Goal: Transaction & Acquisition: Subscribe to service/newsletter

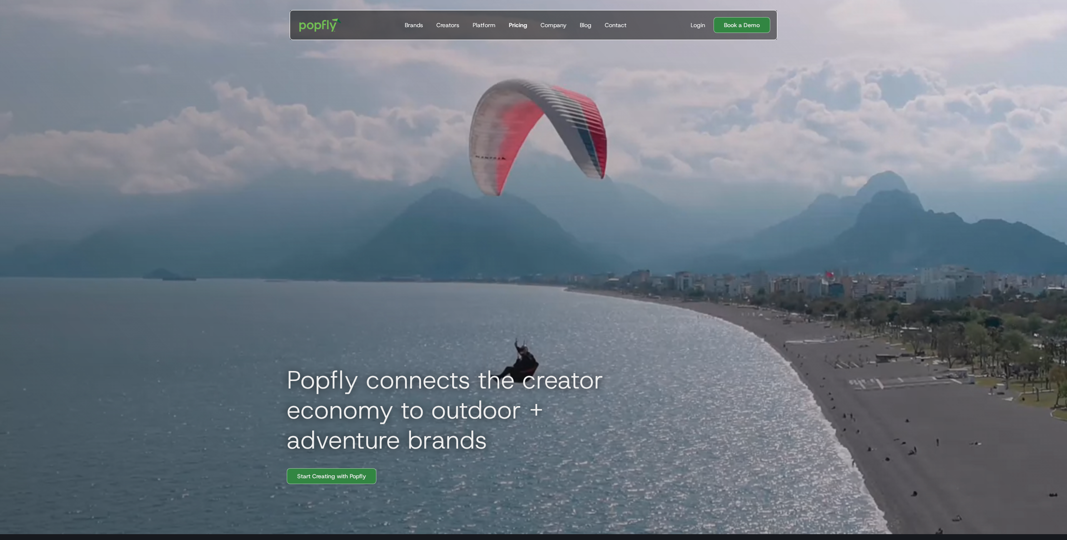
click at [516, 24] on div "Pricing" at bounding box center [518, 25] width 18 height 8
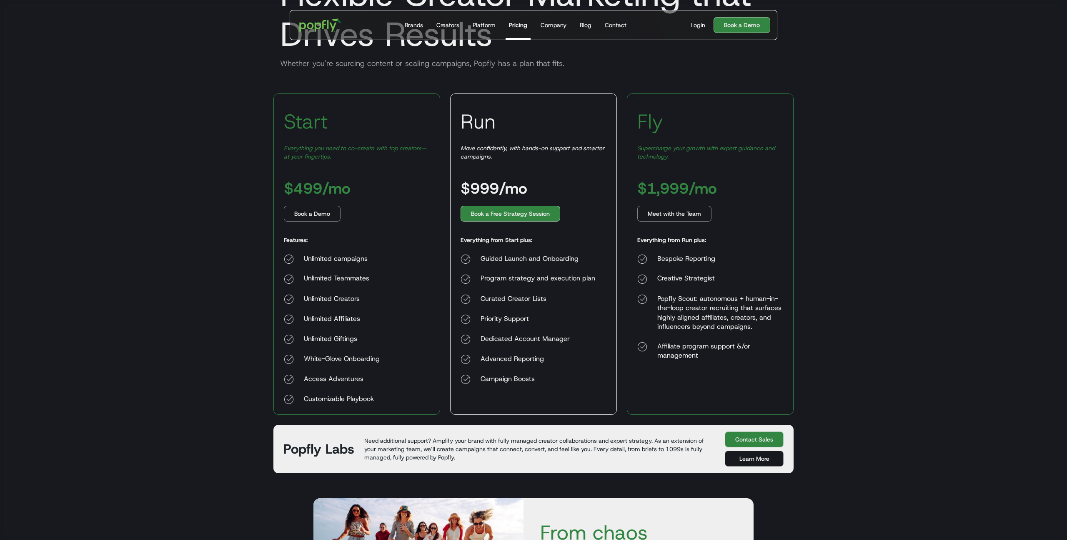
scroll to position [98, 0]
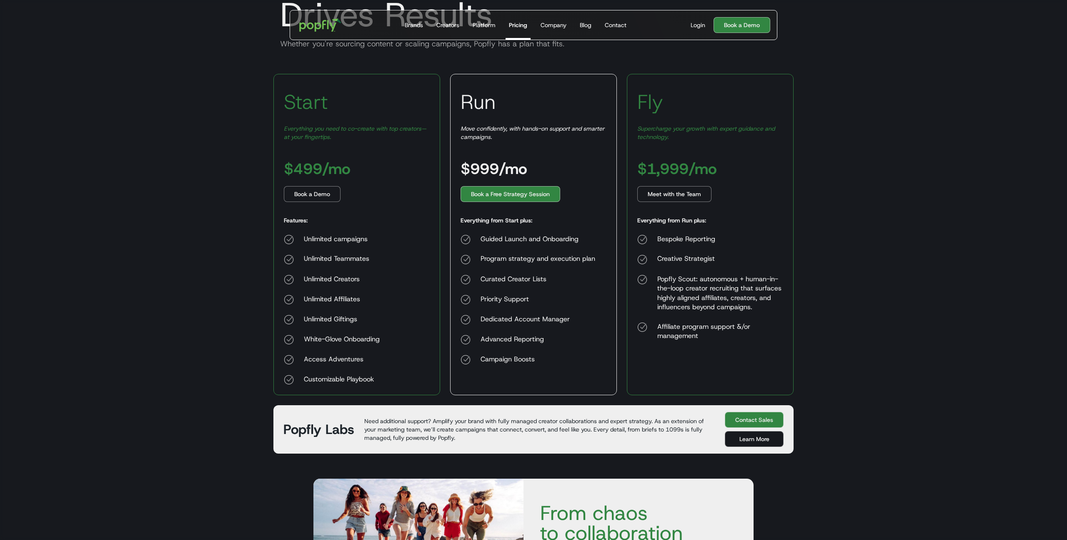
click at [769, 339] on div "Affiliate program support &/or management" at bounding box center [721, 331] width 126 height 19
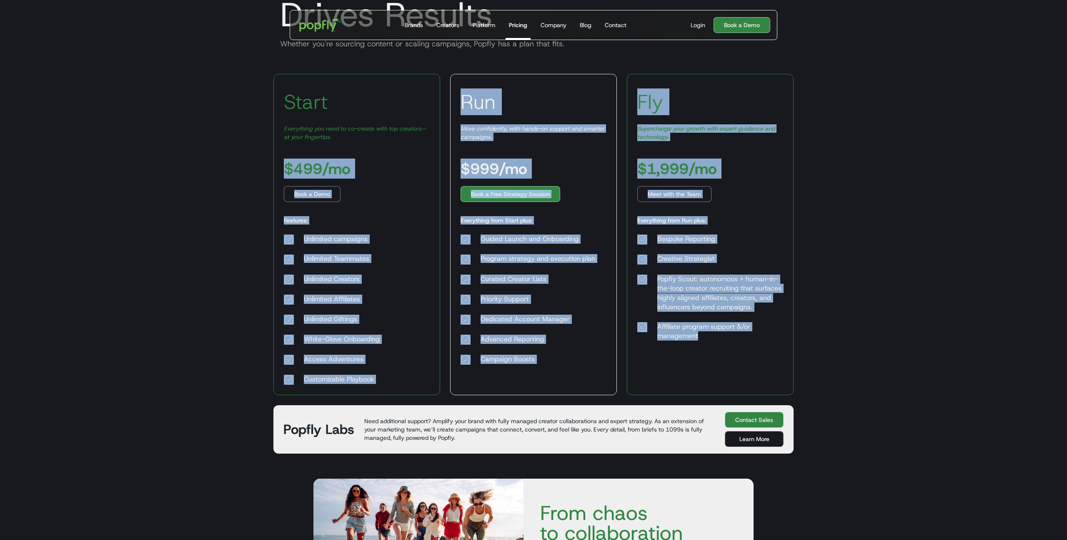
drag, startPoint x: 834, startPoint y: 333, endPoint x: 278, endPoint y: 168, distance: 579.3
click at [278, 168] on body "Get Started Today Brands Creators Platform Pricing Company Blog Contact For Bra…" at bounding box center [533, 375] width 1067 height 946
copy div "Start Everything you need to co-create with top creators—at your fingertips. $4…"
click at [846, 211] on body "Get Started Today Brands Creators Platform Pricing Company Blog Contact For Bra…" at bounding box center [533, 375] width 1067 height 946
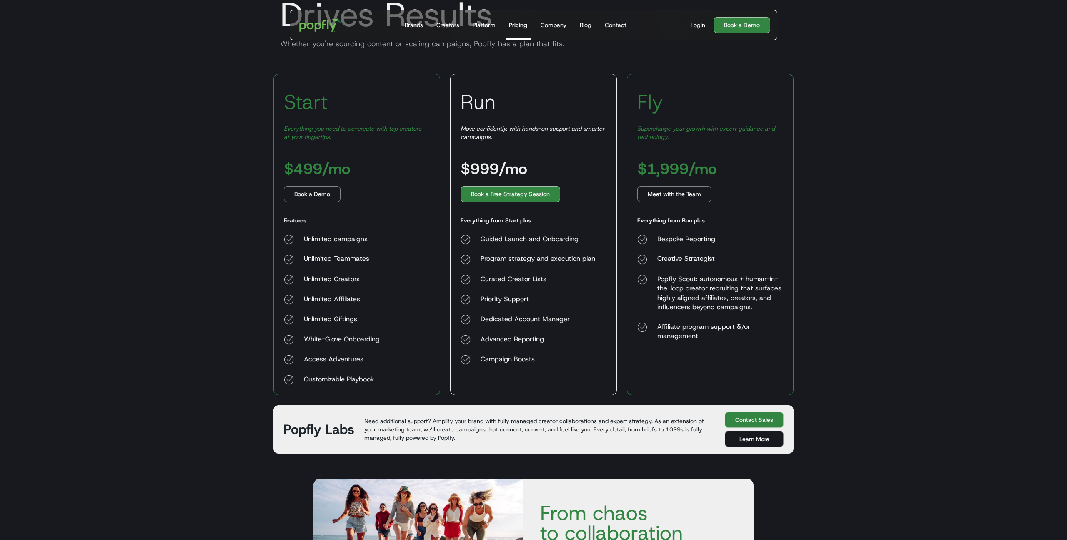
click at [859, 284] on body "Get Started Today Brands Creators Platform Pricing Company Blog Contact For Bra…" at bounding box center [533, 375] width 1067 height 946
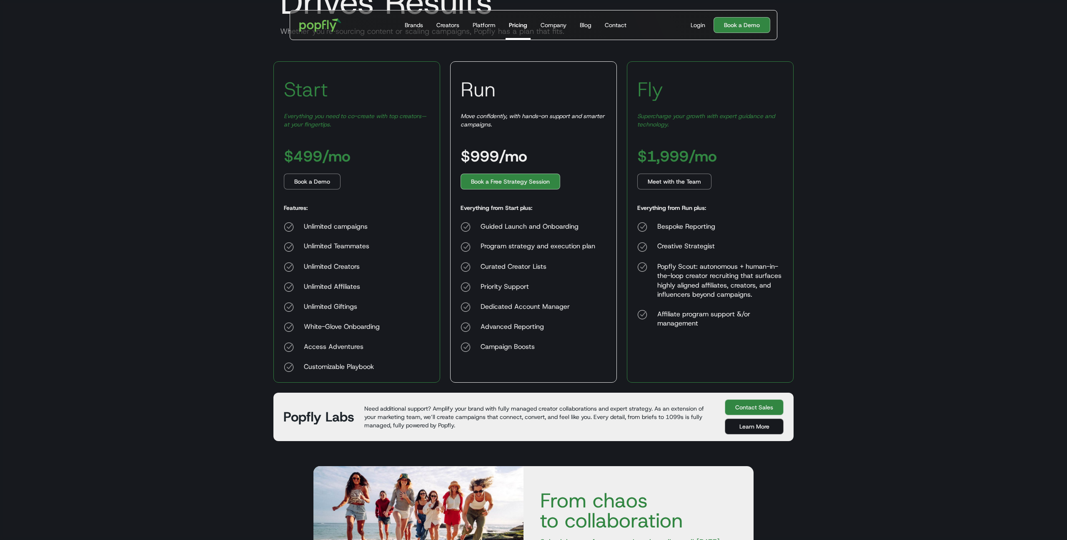
scroll to position [112, 0]
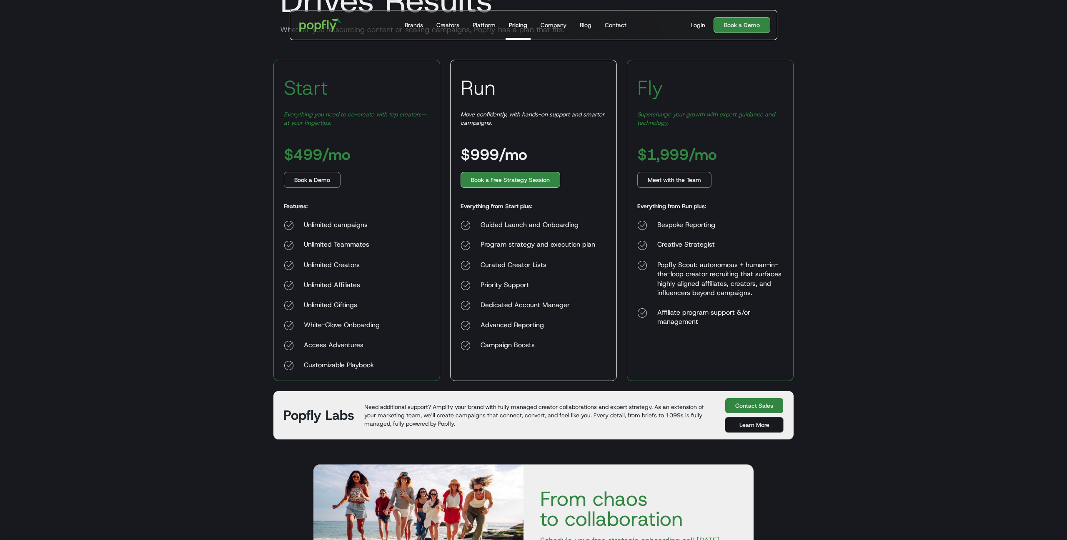
click at [764, 406] on link "Contact Sales" at bounding box center [754, 405] width 59 height 16
click at [749, 427] on link "Learn More" at bounding box center [754, 425] width 59 height 16
click at [760, 401] on link "Contact Sales" at bounding box center [754, 405] width 59 height 16
click at [761, 408] on link "Contact Sales" at bounding box center [754, 405] width 59 height 16
click at [741, 28] on link "Book a Demo" at bounding box center [742, 25] width 57 height 16
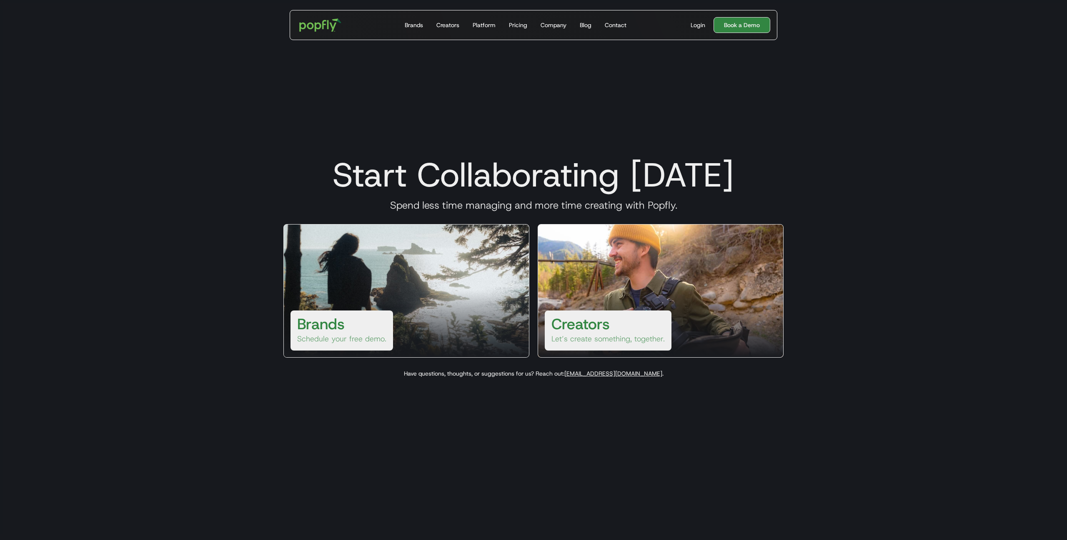
click at [743, 21] on link "Book a Demo" at bounding box center [742, 25] width 57 height 16
click at [741, 28] on link "Book a Demo" at bounding box center [742, 25] width 57 height 16
click at [743, 25] on link "Book a Demo" at bounding box center [742, 25] width 57 height 16
click at [397, 273] on div "Brands Schedule your free demo." at bounding box center [407, 290] width 246 height 133
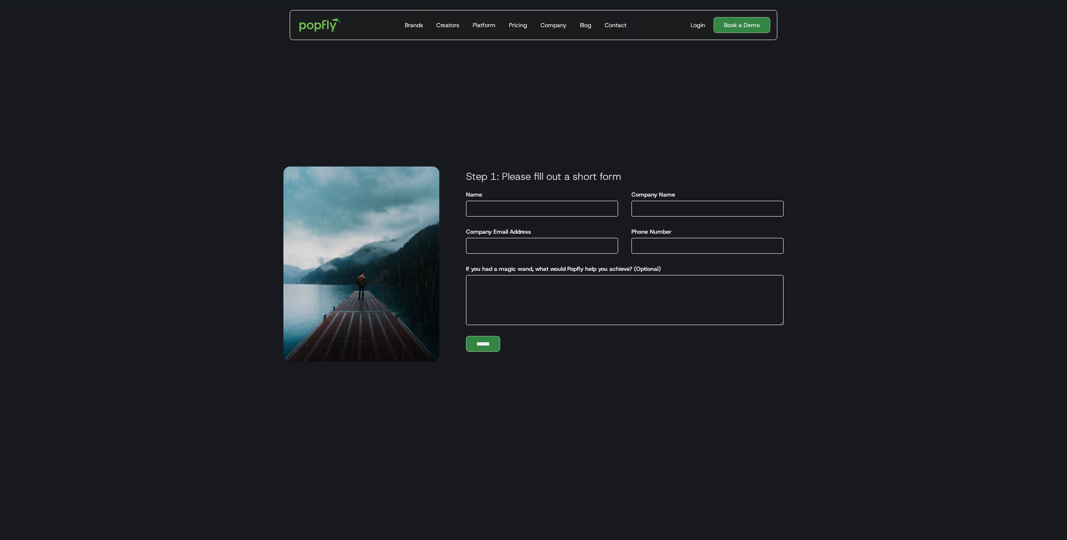
click at [533, 178] on h3 "Step 1: Please fill out a short form" at bounding box center [625, 176] width 331 height 13
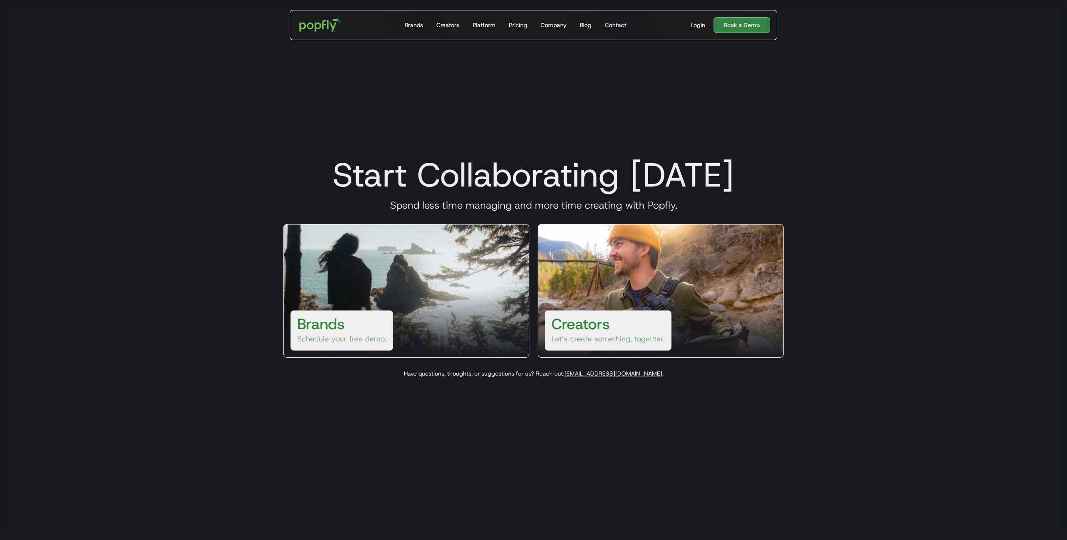
click at [647, 269] on link "Creators Let’s create something, together." at bounding box center [661, 290] width 246 height 133
click at [520, 25] on div "Pricing" at bounding box center [518, 25] width 18 height 8
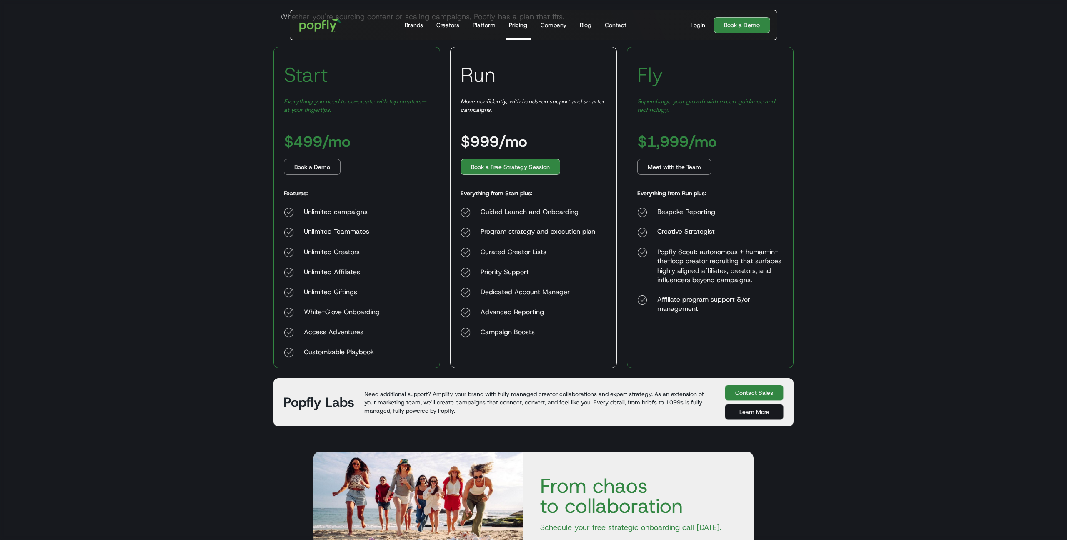
scroll to position [153, 0]
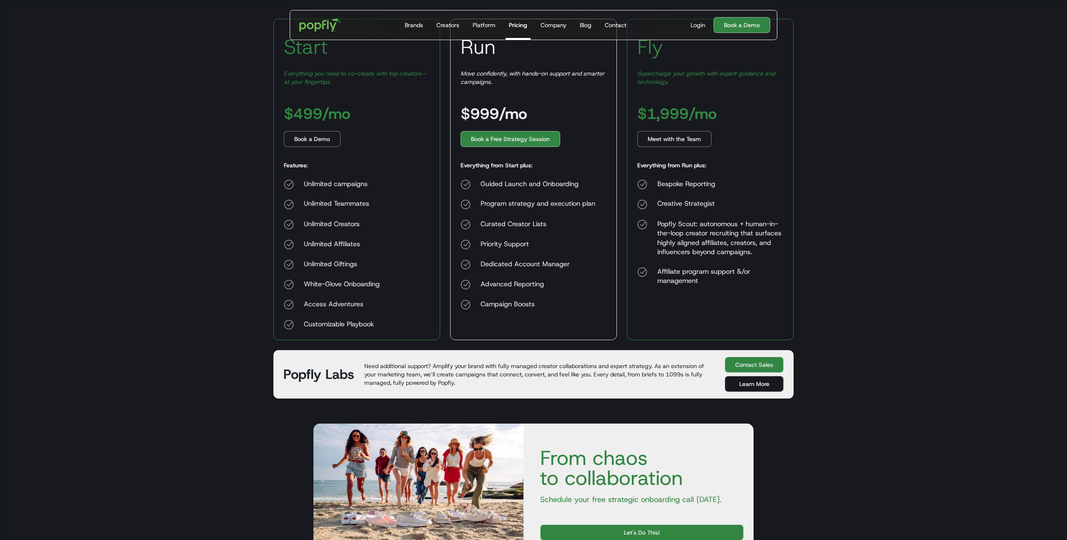
click at [451, 368] on p "Need additional support? Amplify your brand with fully managed creator collabor…" at bounding box center [539, 374] width 351 height 25
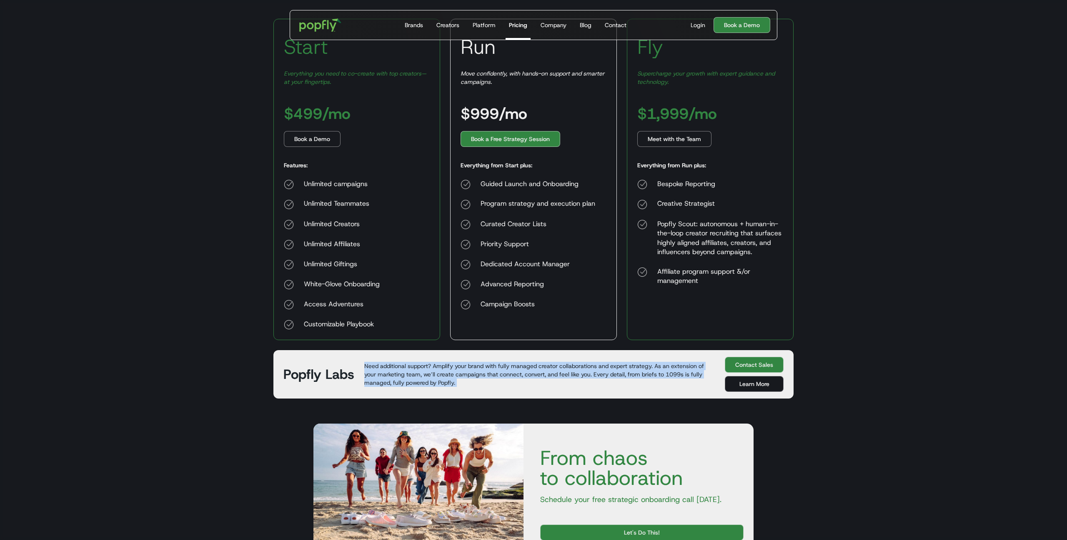
click at [451, 368] on p "Need additional support? Amplify your brand with fully managed creator collabor…" at bounding box center [539, 374] width 351 height 25
copy p "Need additional support? Amplify your brand with fully managed creator collabor…"
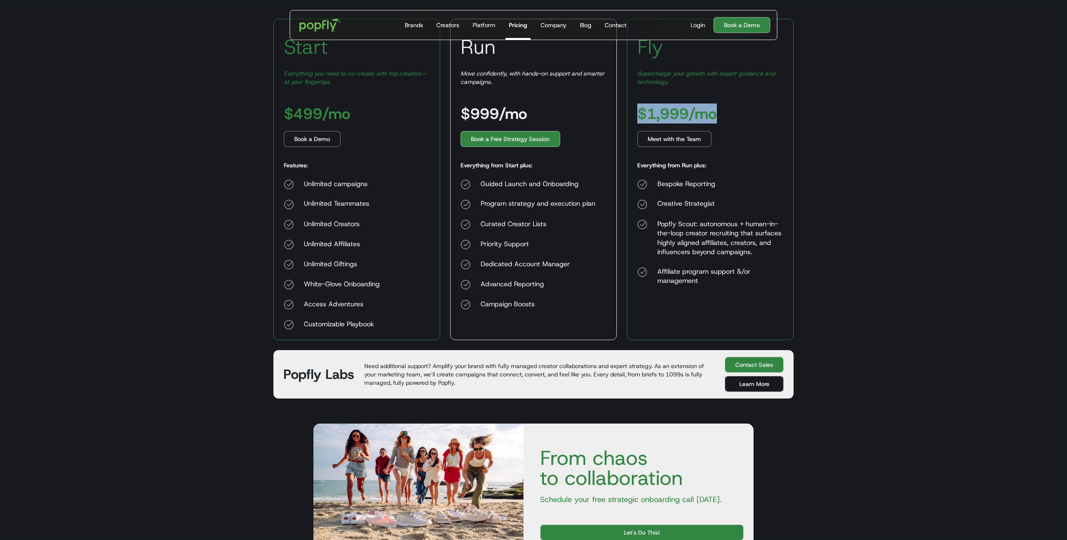
drag, startPoint x: 640, startPoint y: 113, endPoint x: 716, endPoint y: 110, distance: 75.9
click at [717, 110] on h3 "$1,999/mo" at bounding box center [678, 113] width 80 height 15
copy h3 "$1,999/mo"
click at [687, 91] on div "Fly Supercharge your growth with expert guidance and technology. $1,999/mo Meet…" at bounding box center [710, 179] width 167 height 321
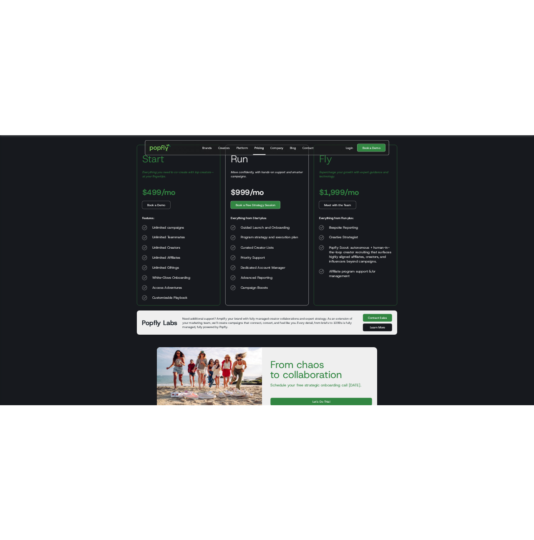
scroll to position [104, 0]
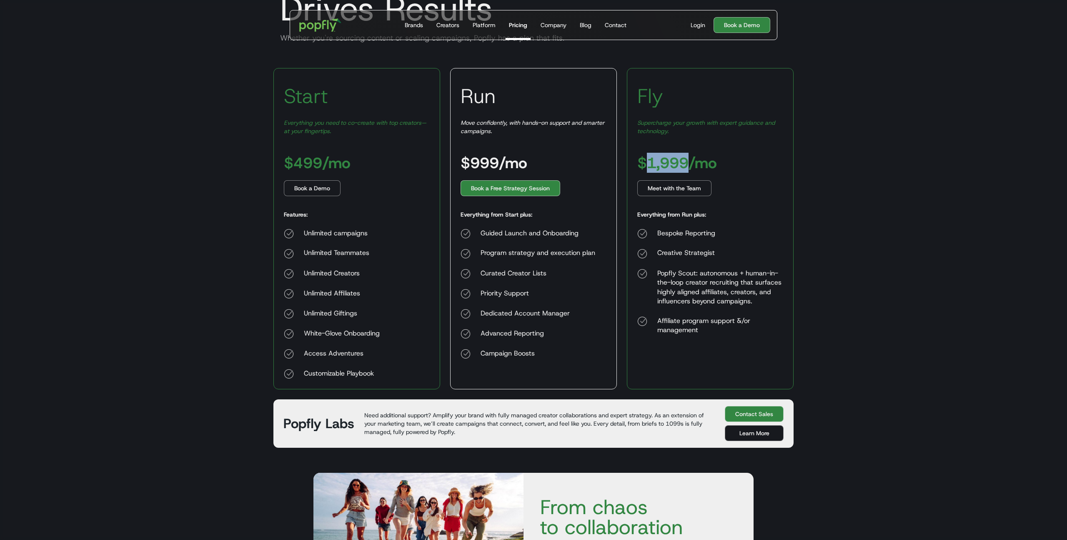
drag, startPoint x: 649, startPoint y: 162, endPoint x: 688, endPoint y: 157, distance: 39.5
click at [688, 157] on h3 "$1,999/mo" at bounding box center [678, 162] width 80 height 15
copy h3 "1,999"
